Goal: Information Seeking & Learning: Learn about a topic

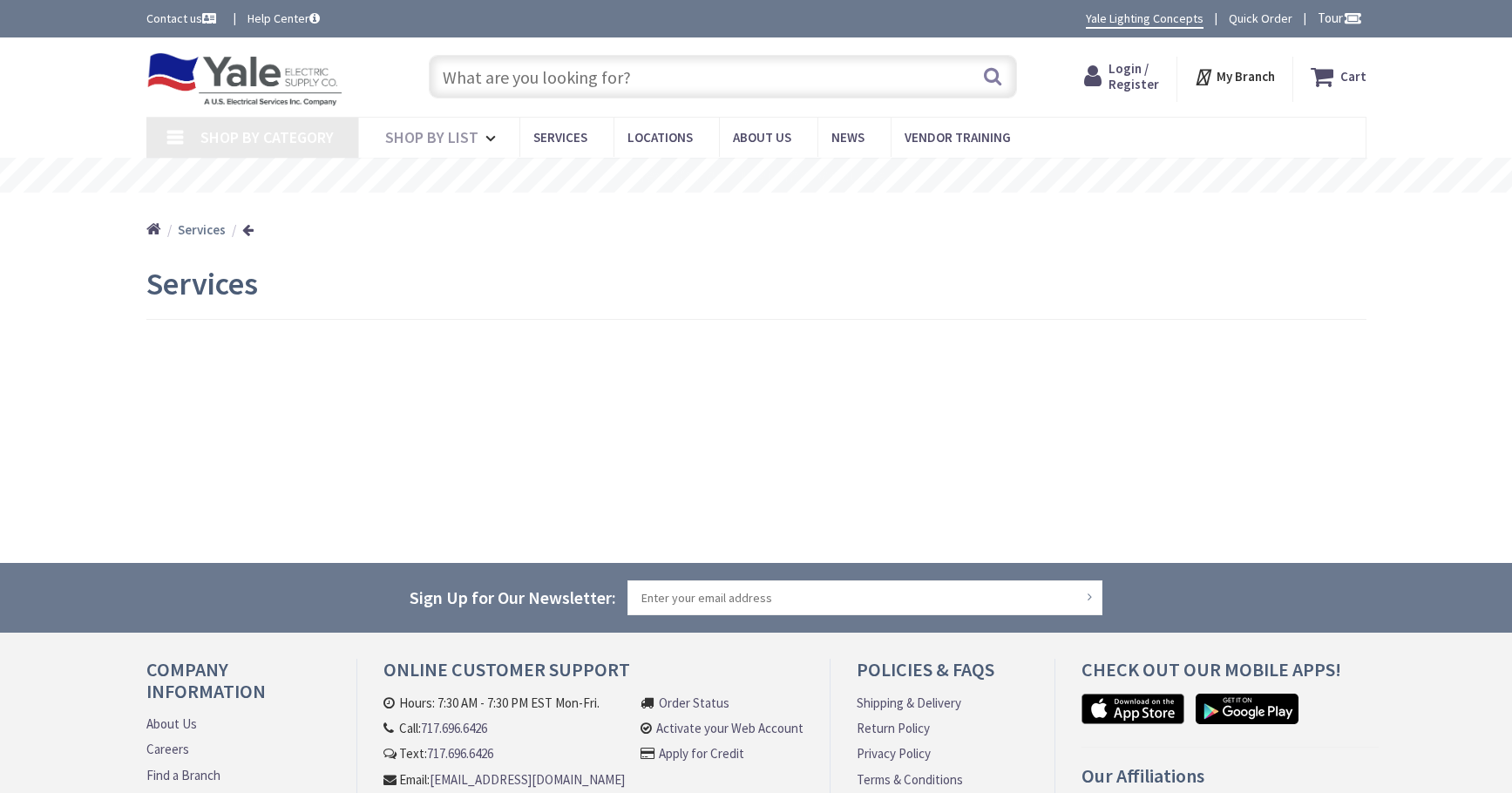
click at [452, 64] on input "text" at bounding box center [723, 76] width 588 height 43
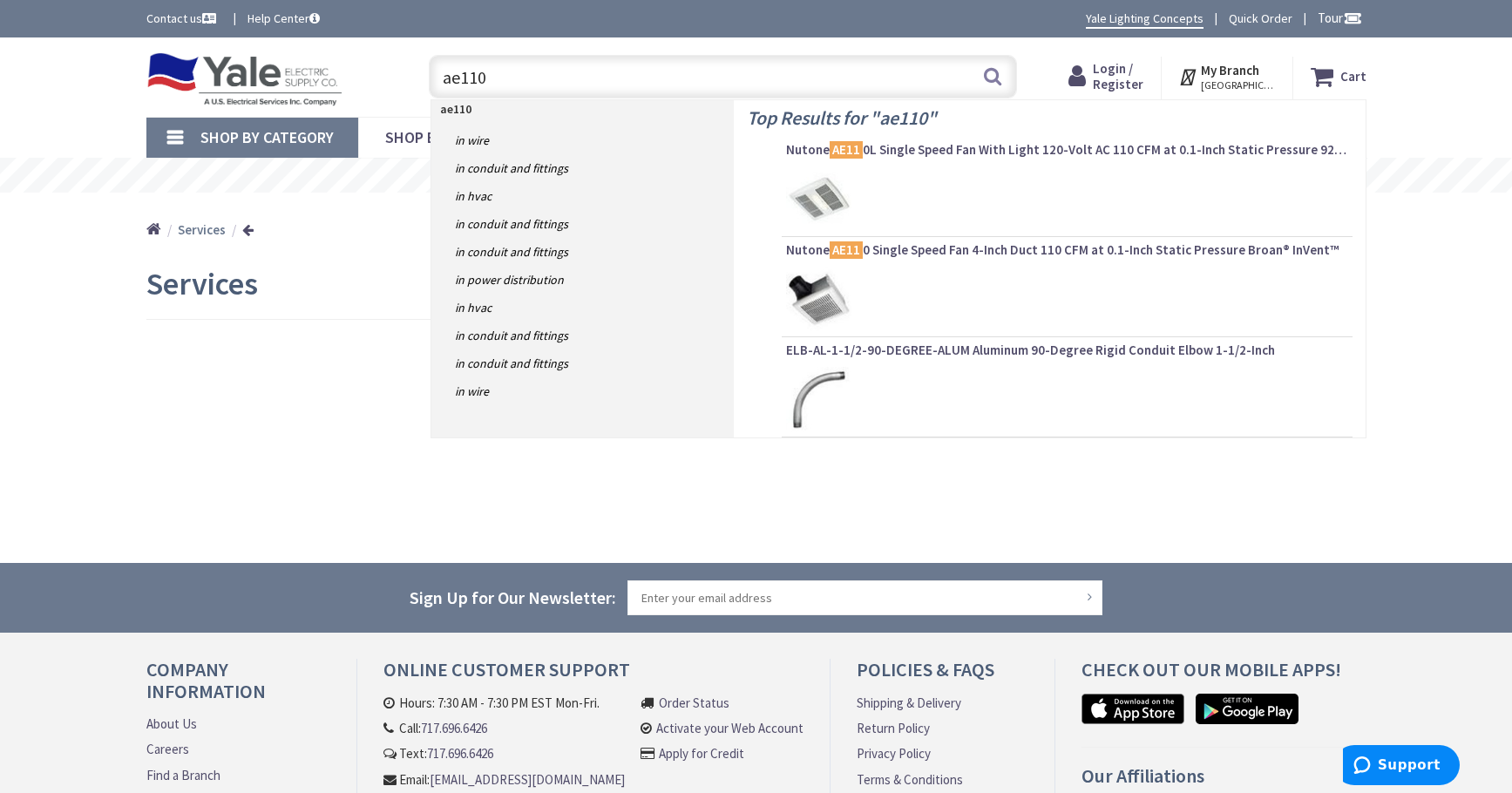
type input "ae110l"
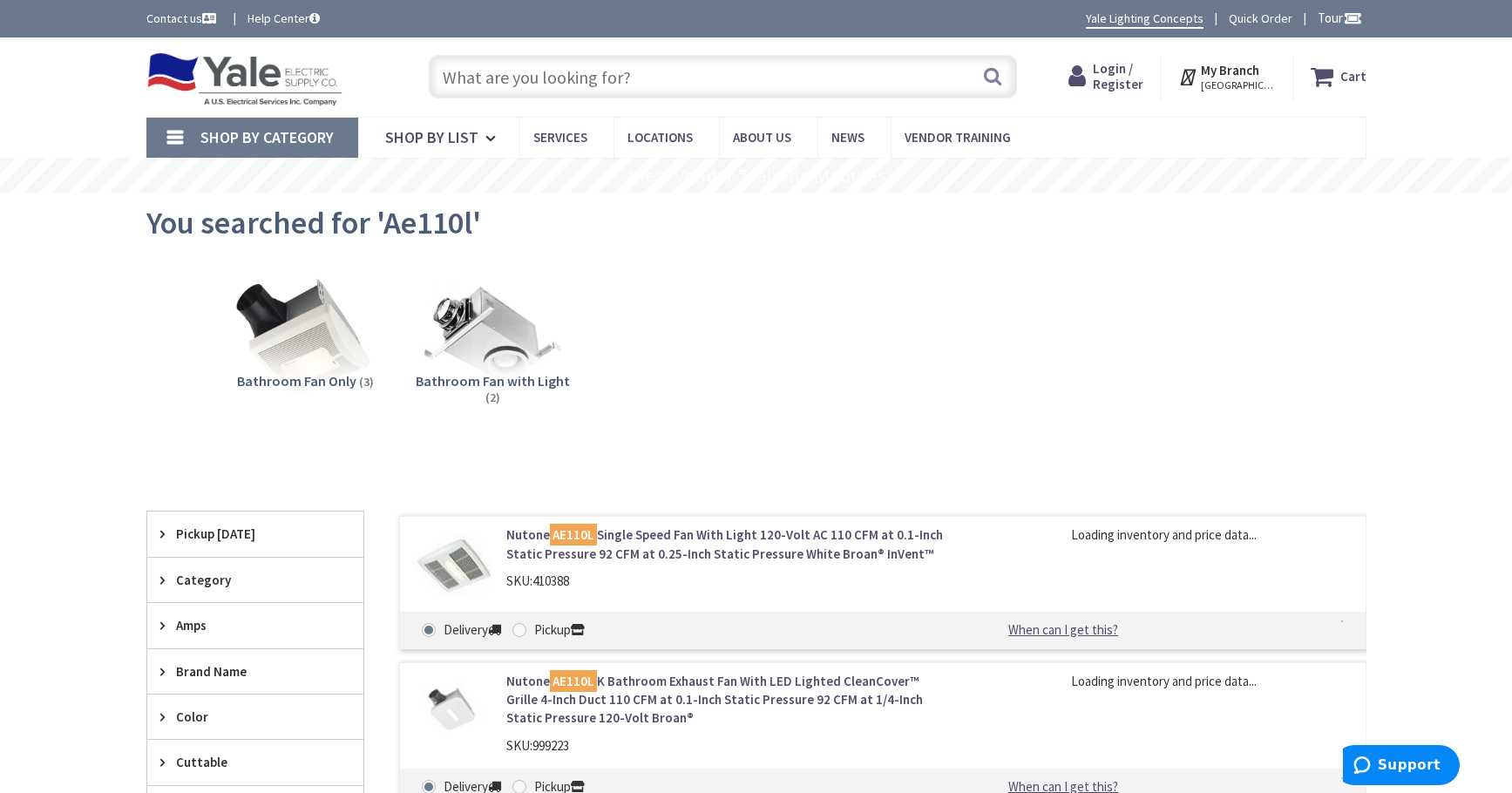
click at [575, 538] on mark "AE110L" at bounding box center [573, 534] width 47 height 22
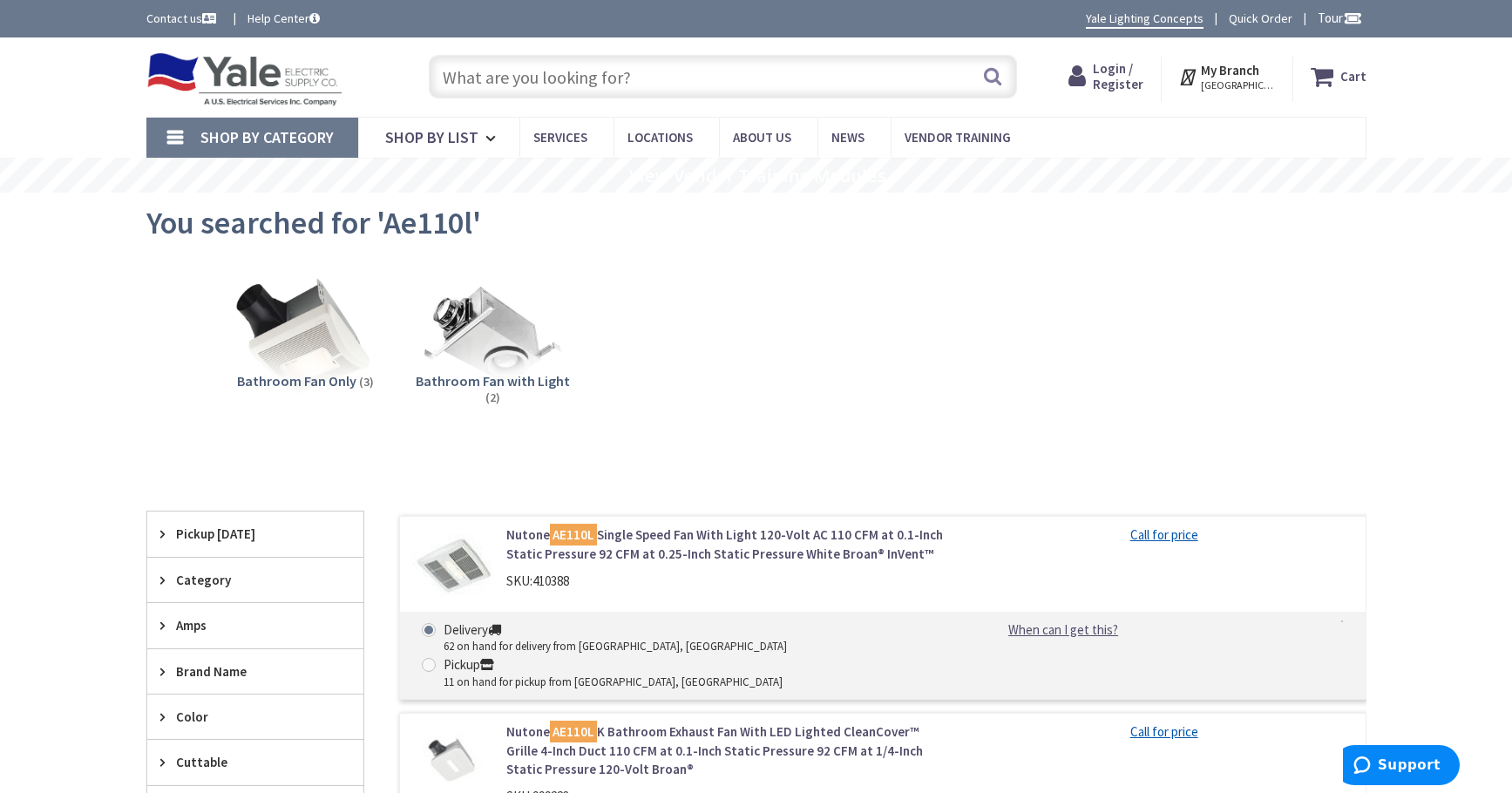
click at [575, 538] on mark "AE110L" at bounding box center [573, 534] width 47 height 22
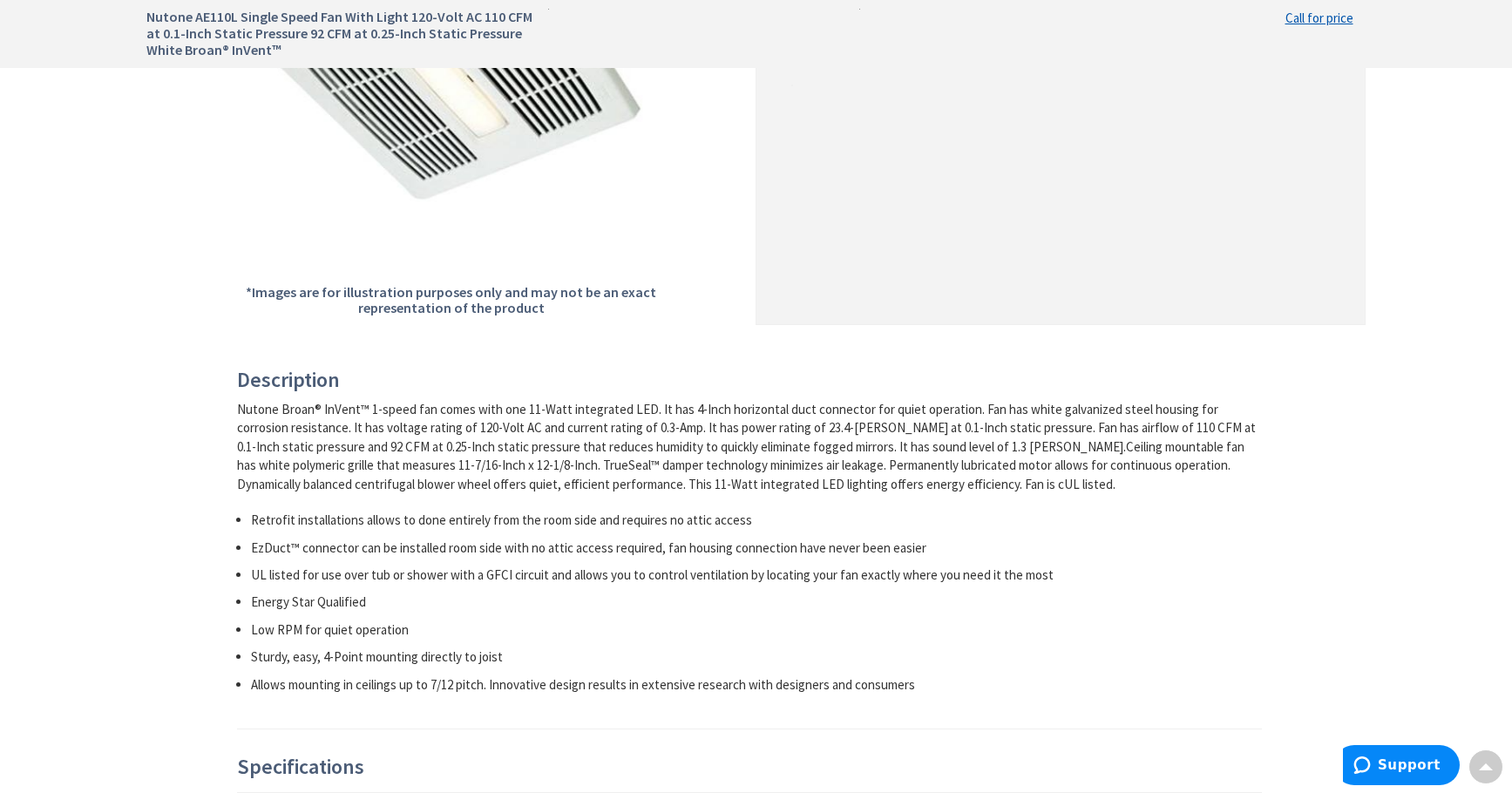
scroll to position [436, 0]
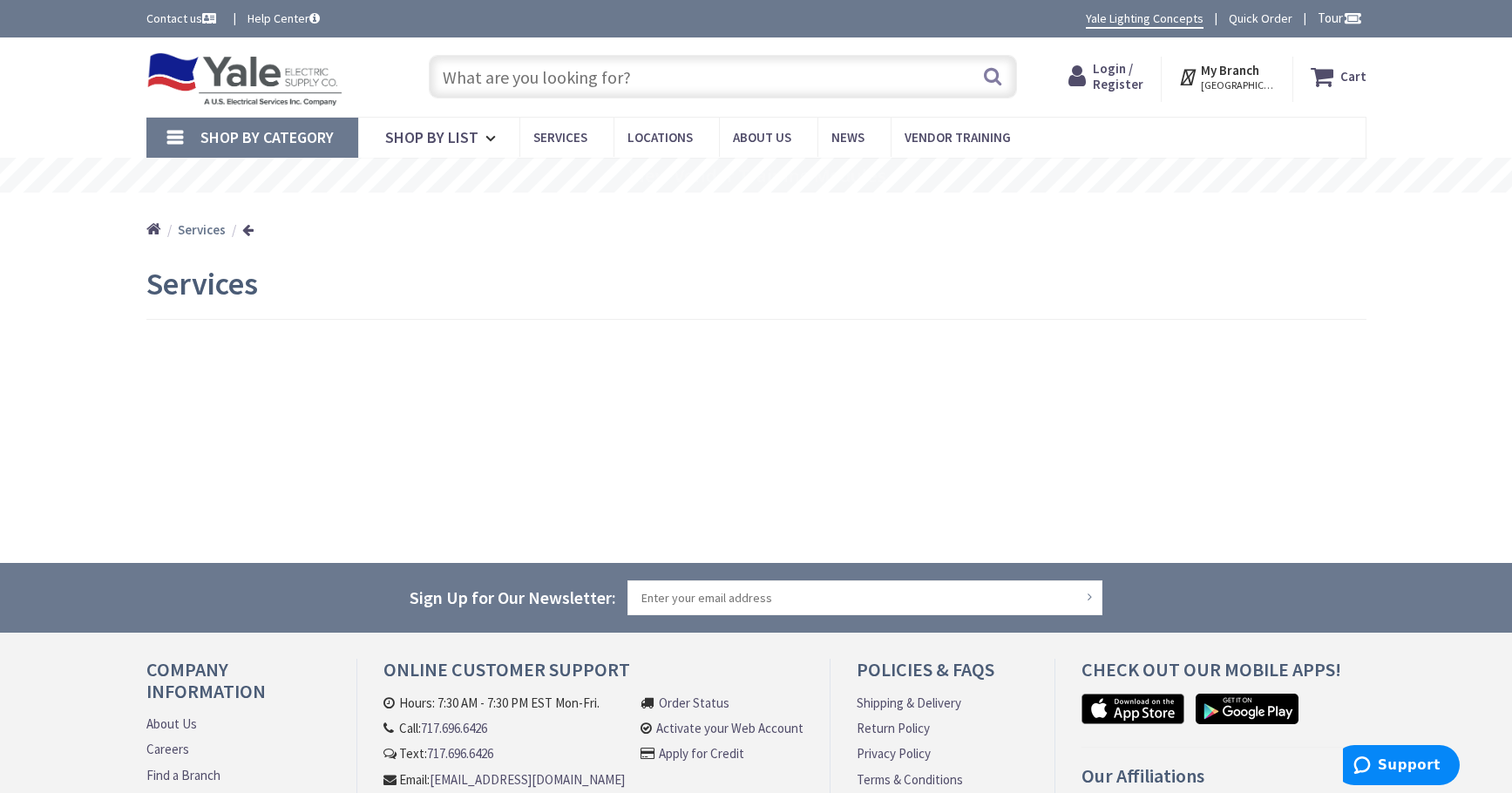
click at [499, 80] on input "text" at bounding box center [723, 76] width 588 height 43
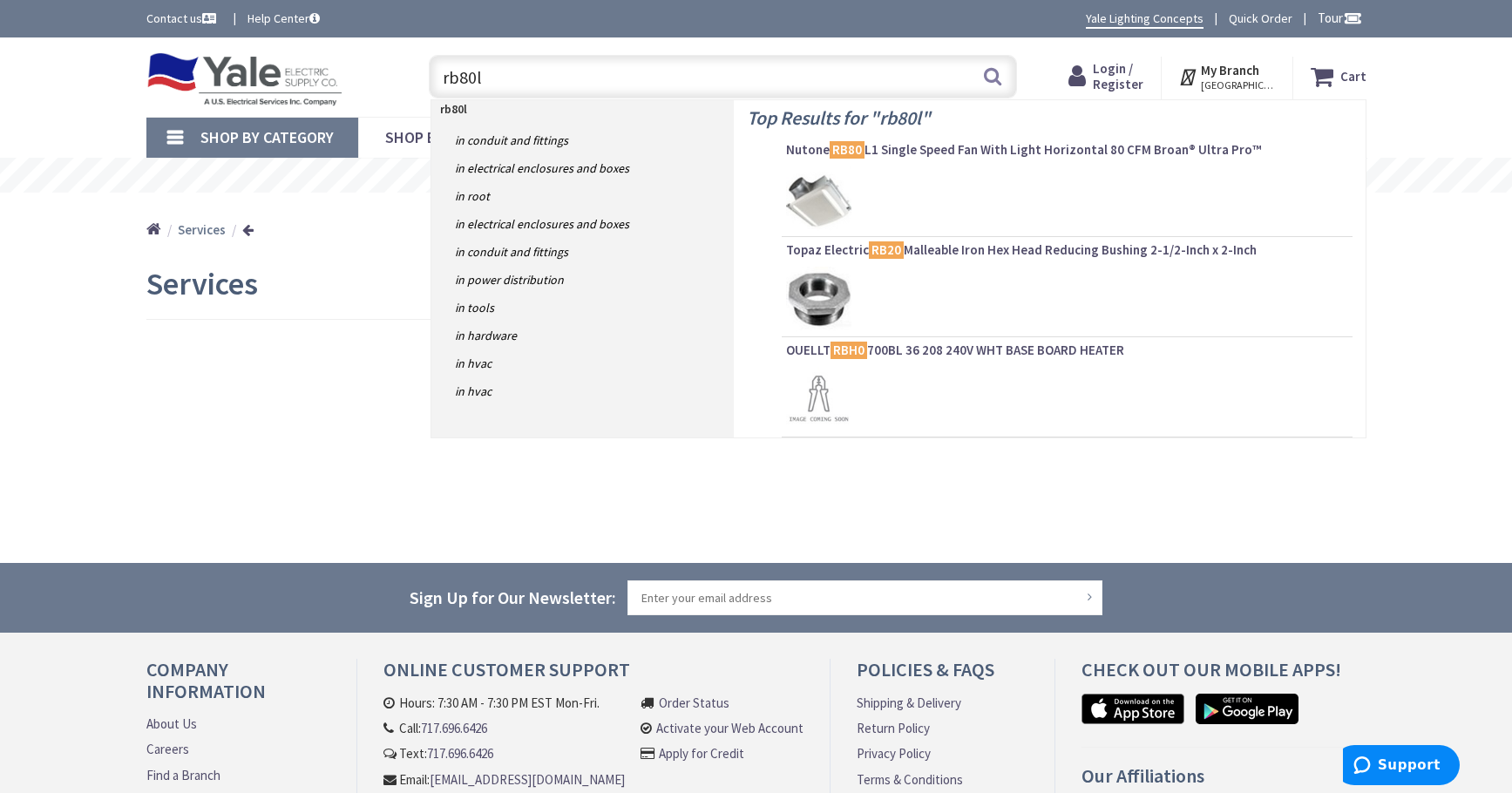
type input "rb80l1"
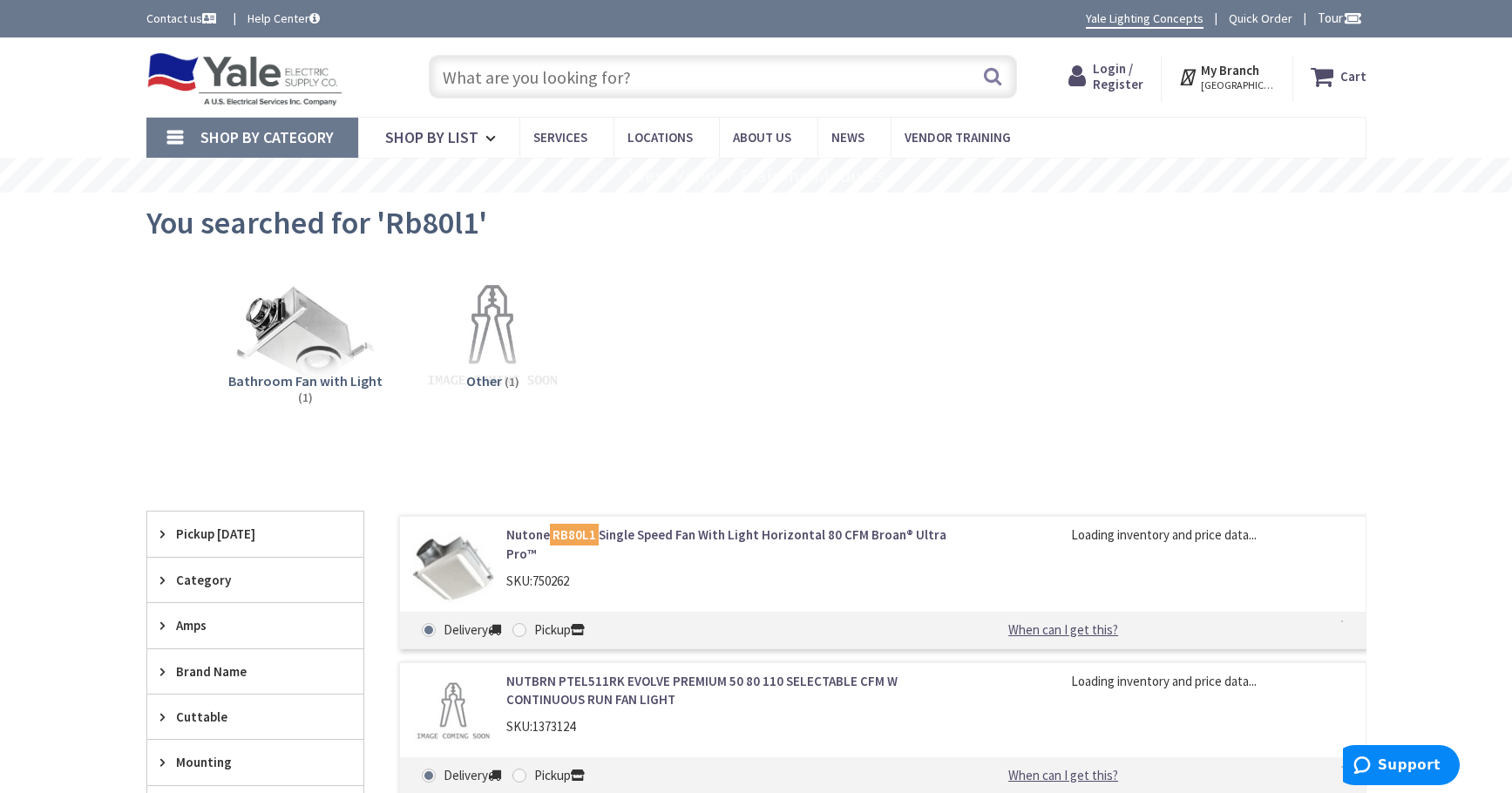
click at [575, 540] on mark "RB80L1" at bounding box center [574, 534] width 49 height 22
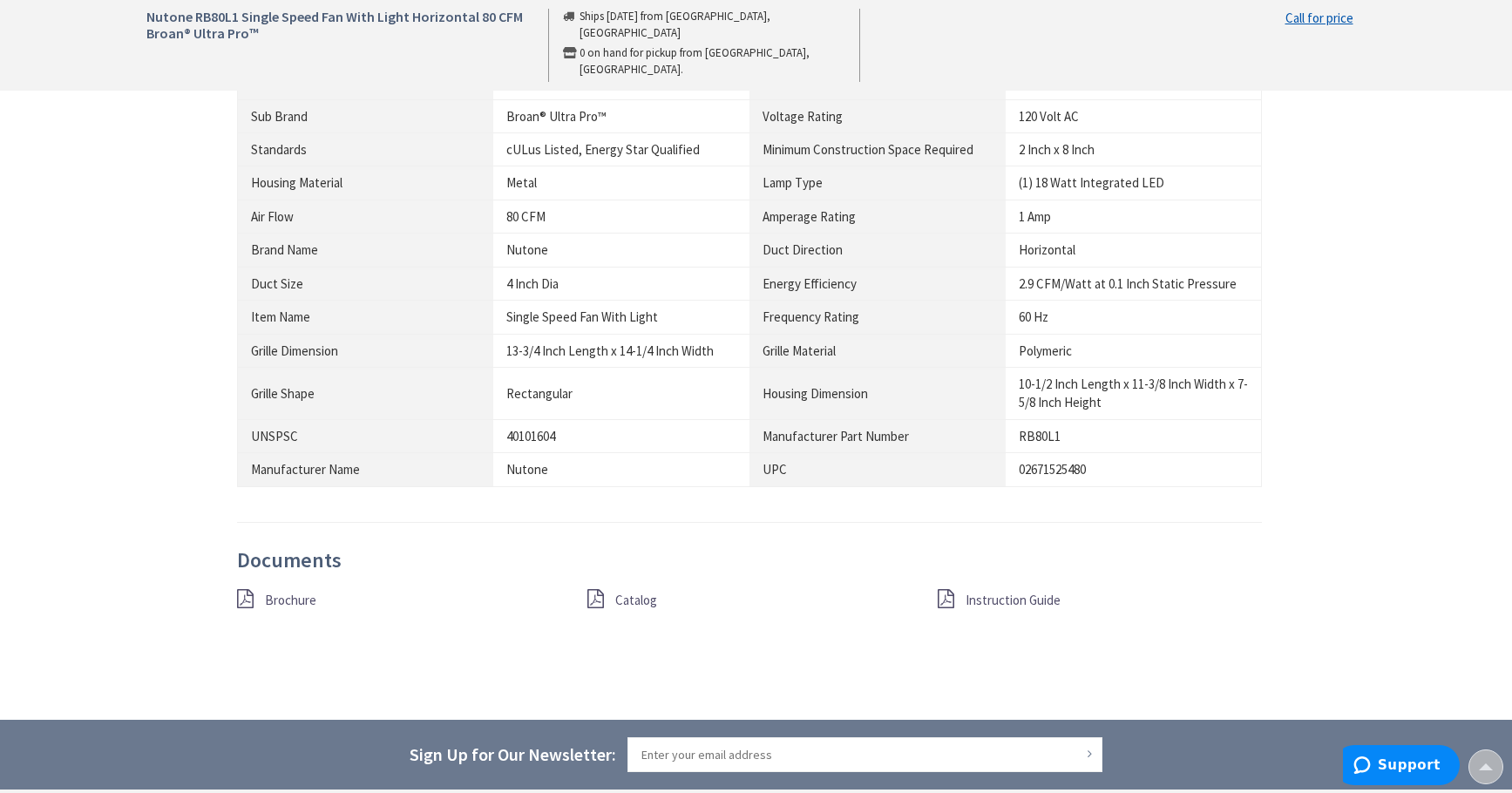
scroll to position [1307, 0]
click at [291, 599] on span "Brochure" at bounding box center [290, 599] width 51 height 16
